Goal: Find contact information: Find contact information

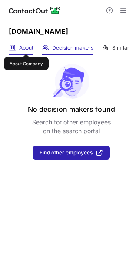
click at [26, 46] on span "About" at bounding box center [26, 47] width 14 height 7
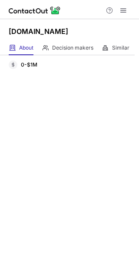
click at [28, 32] on h1 "[DOMAIN_NAME]" at bounding box center [39, 31] width 60 height 10
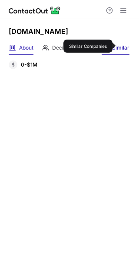
click at [119, 46] on span "Similar" at bounding box center [120, 47] width 17 height 7
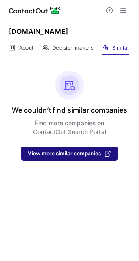
click at [91, 150] on span "View more similar companies" at bounding box center [64, 153] width 73 height 6
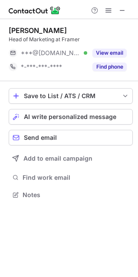
scroll to position [189, 138]
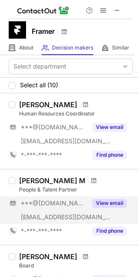
click at [59, 216] on span "[EMAIL_ADDRESS][DOMAIN_NAME]" at bounding box center [66, 217] width 90 height 8
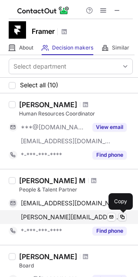
click at [124, 217] on span at bounding box center [122, 217] width 7 height 7
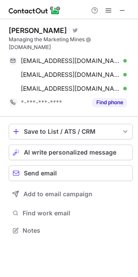
scroll to position [217, 138]
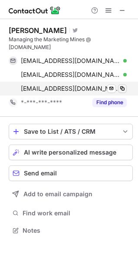
click at [123, 85] on span at bounding box center [122, 88] width 7 height 7
